Goal: Transaction & Acquisition: Book appointment/travel/reservation

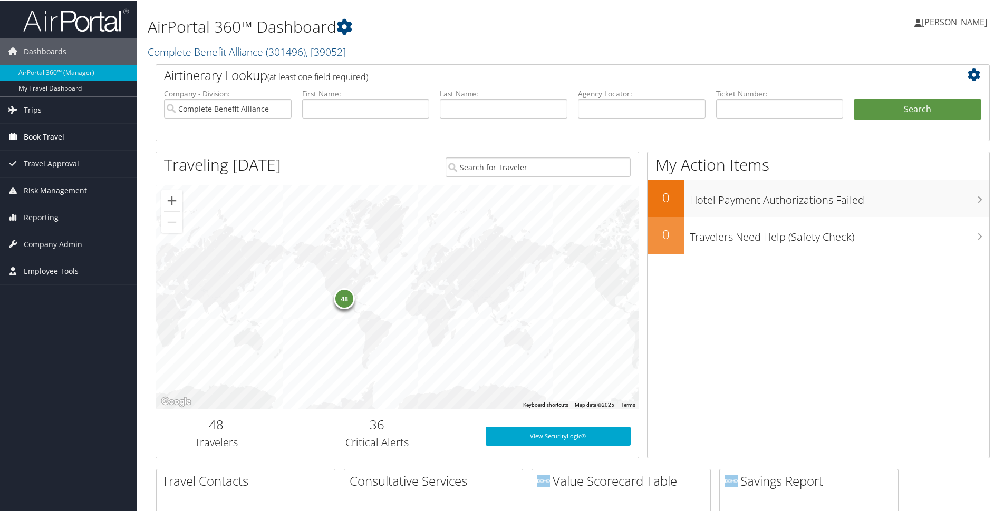
click at [69, 132] on link "Book Travel" at bounding box center [68, 136] width 137 height 26
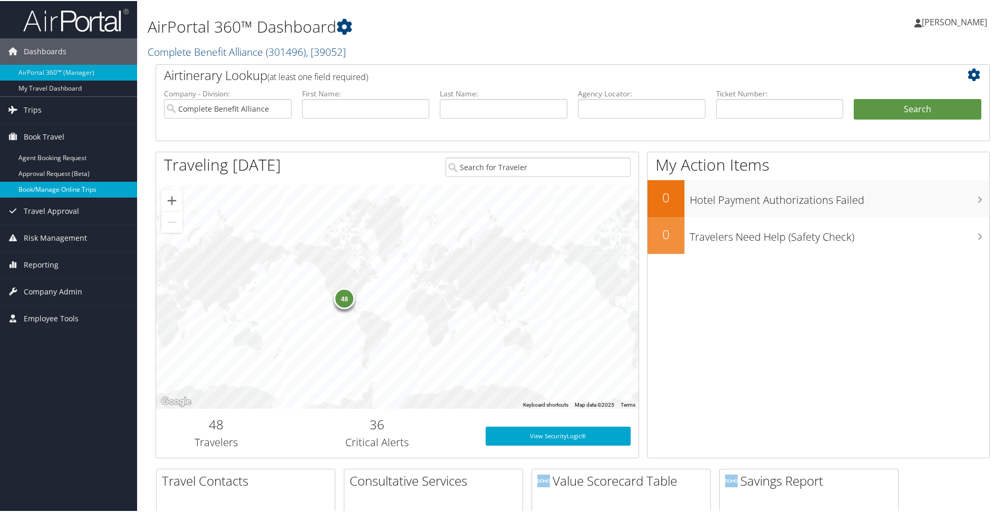
click at [69, 183] on link "Book/Manage Online Trips" at bounding box center [68, 189] width 137 height 16
